Goal: Task Accomplishment & Management: Use online tool/utility

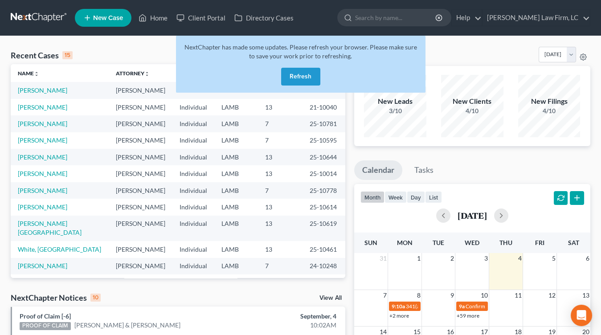
click at [296, 81] on button "Refresh" at bounding box center [300, 77] width 39 height 18
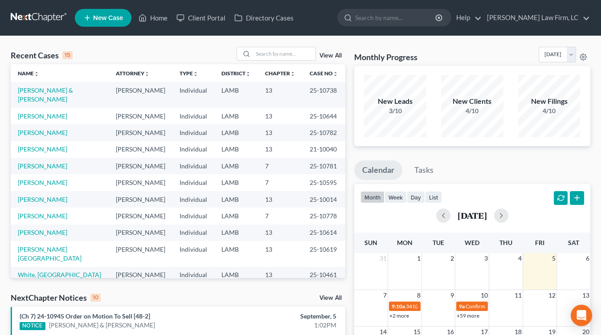
click at [182, 144] on td "Individual" at bounding box center [193, 149] width 42 height 16
